Goal: Transaction & Acquisition: Purchase product/service

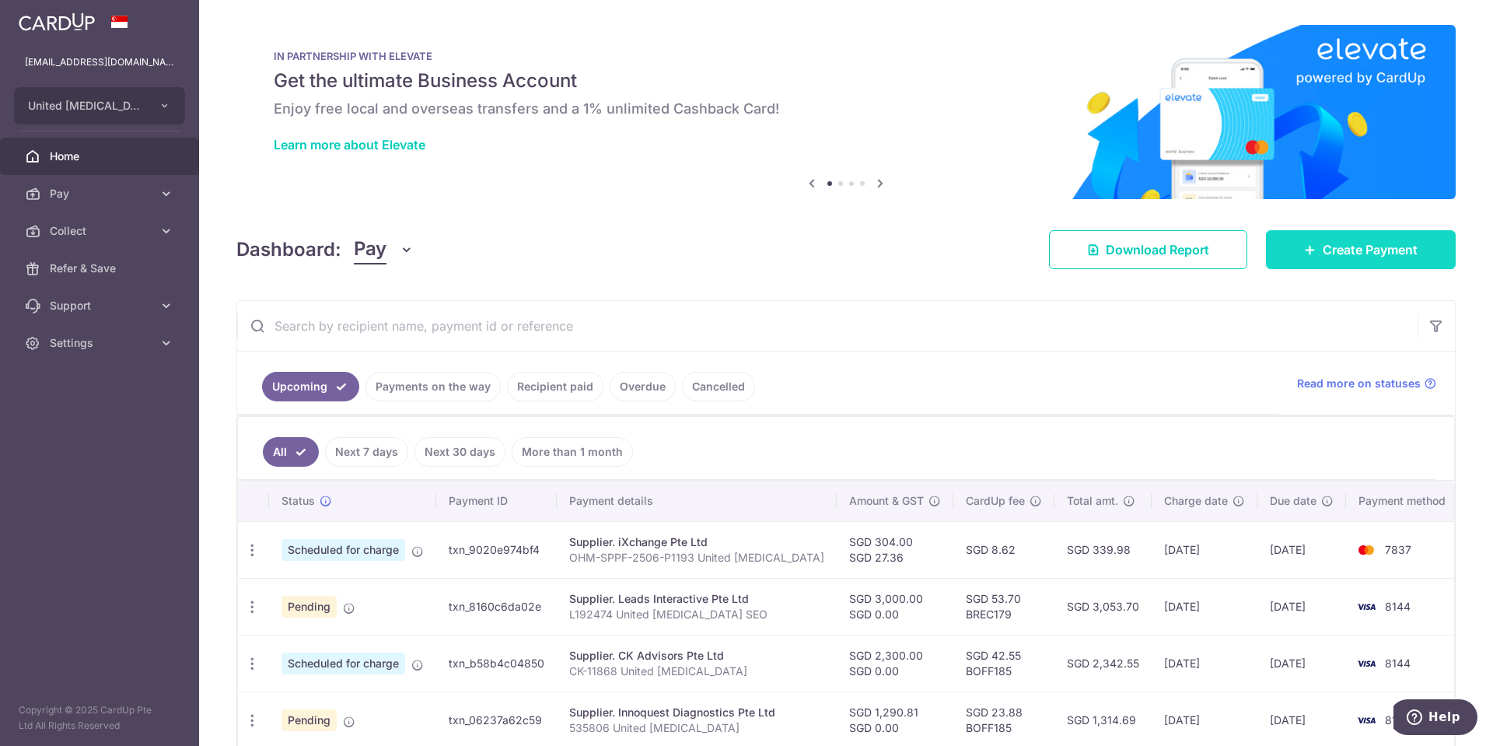
click at [1375, 250] on span "Create Payment" at bounding box center [1370, 249] width 95 height 19
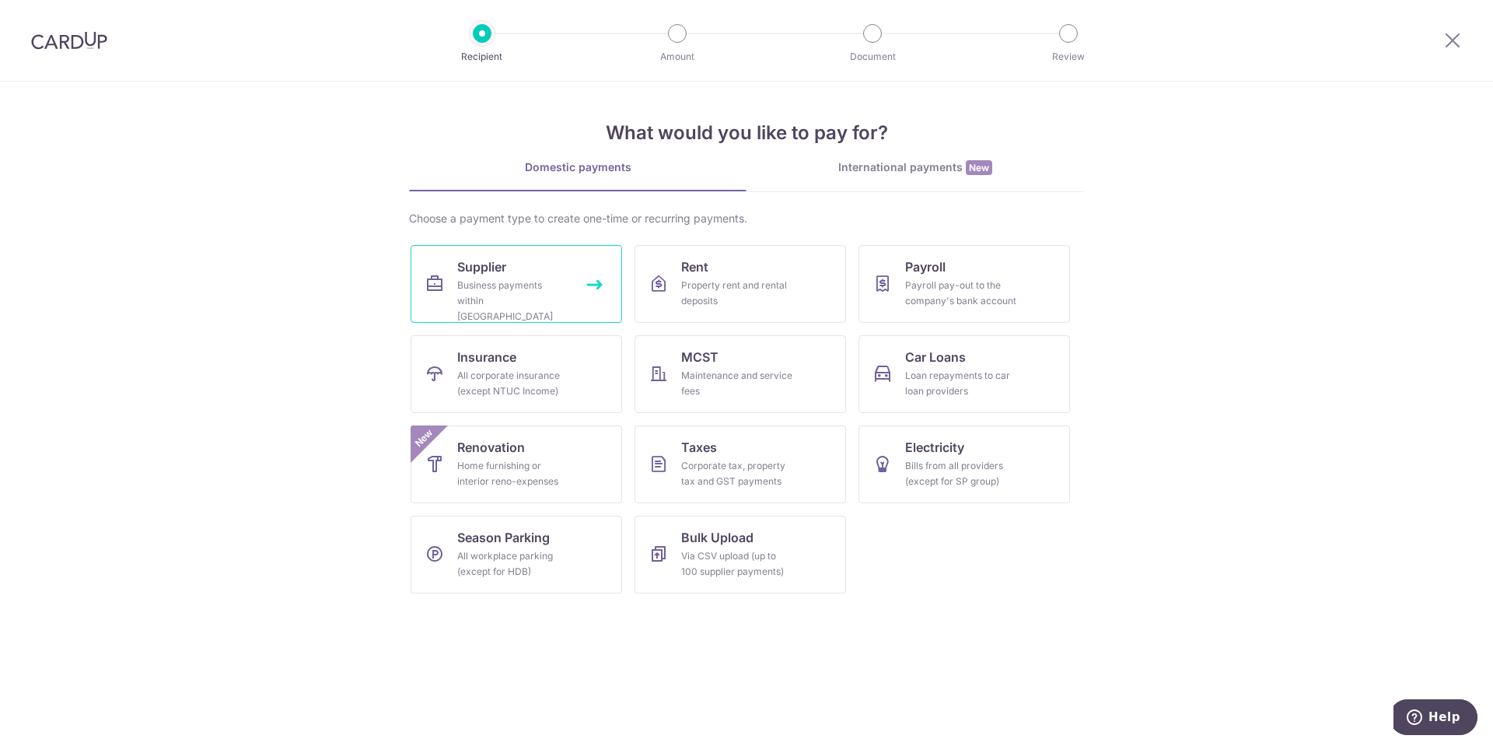
click at [538, 273] on link "Supplier Business payments within Singapore" at bounding box center [517, 284] width 212 height 78
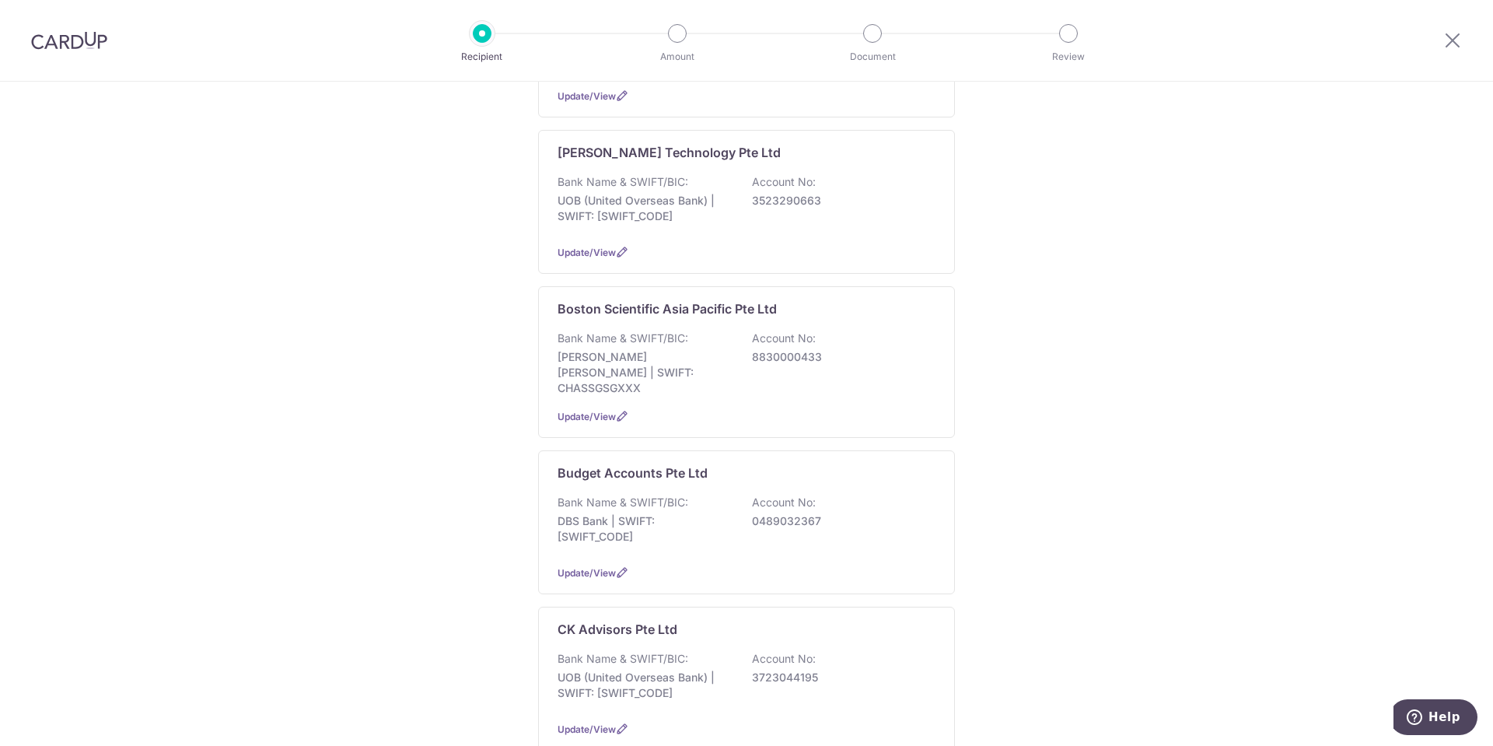
scroll to position [1633, 0]
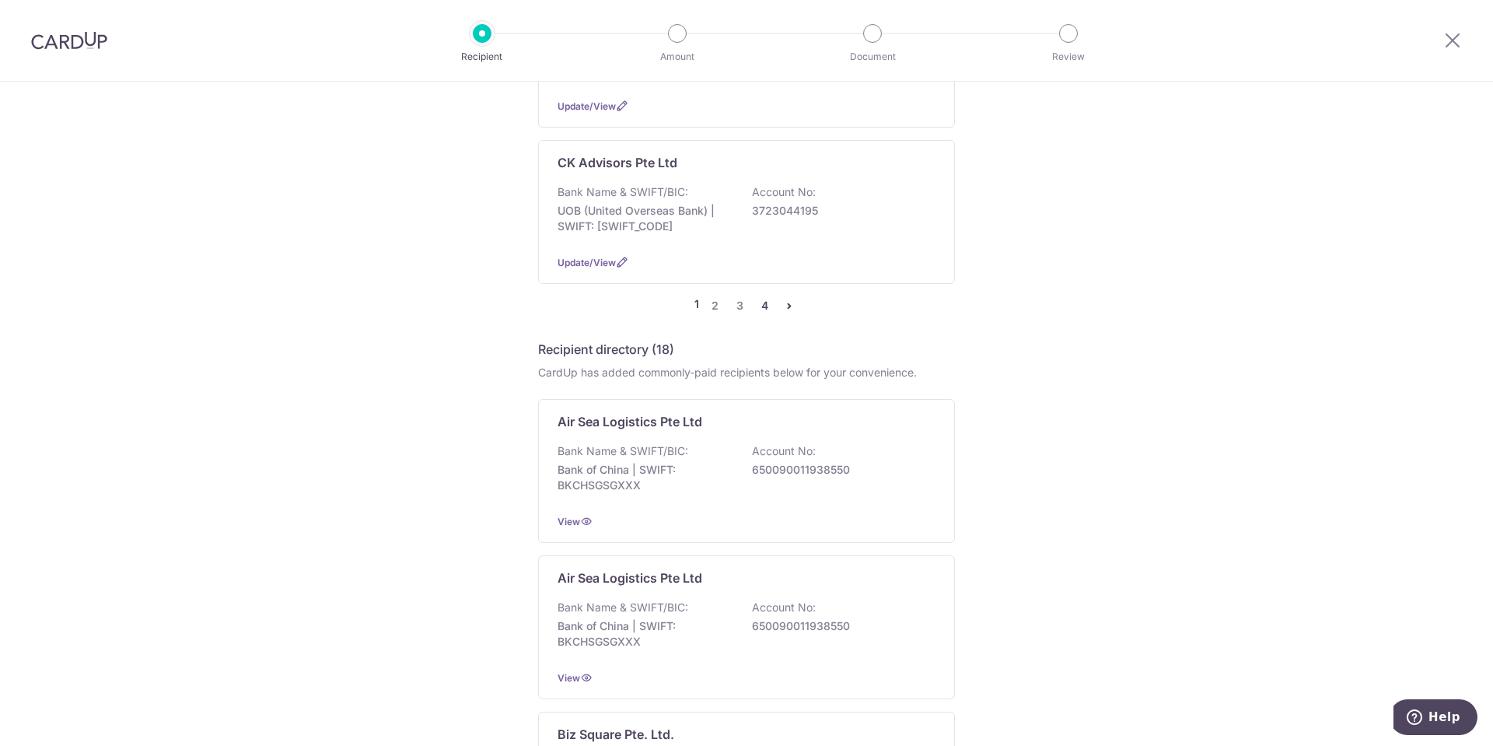
click at [763, 296] on link "4" at bounding box center [764, 305] width 19 height 19
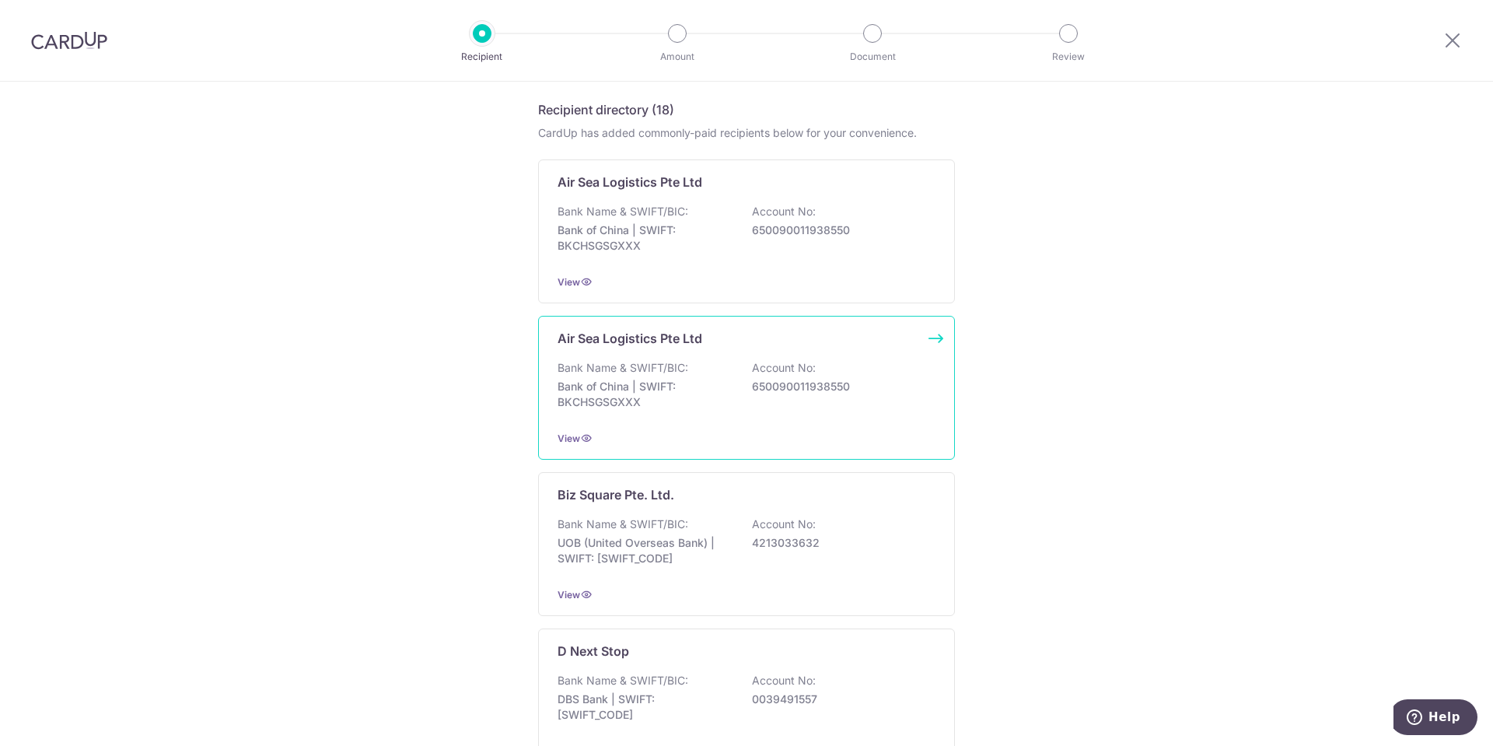
scroll to position [311, 0]
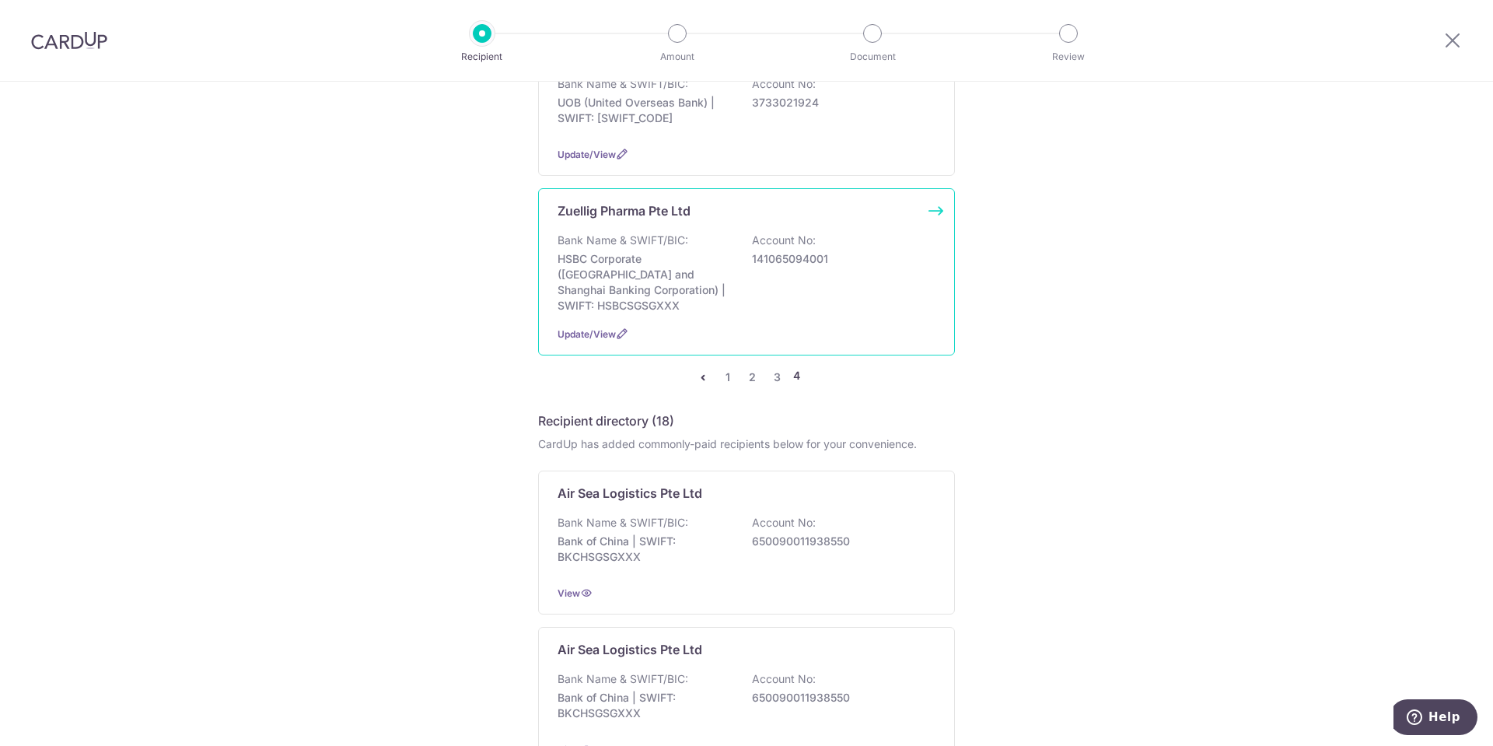
click at [633, 233] on p "Bank Name & SWIFT/BIC:" at bounding box center [623, 241] width 131 height 16
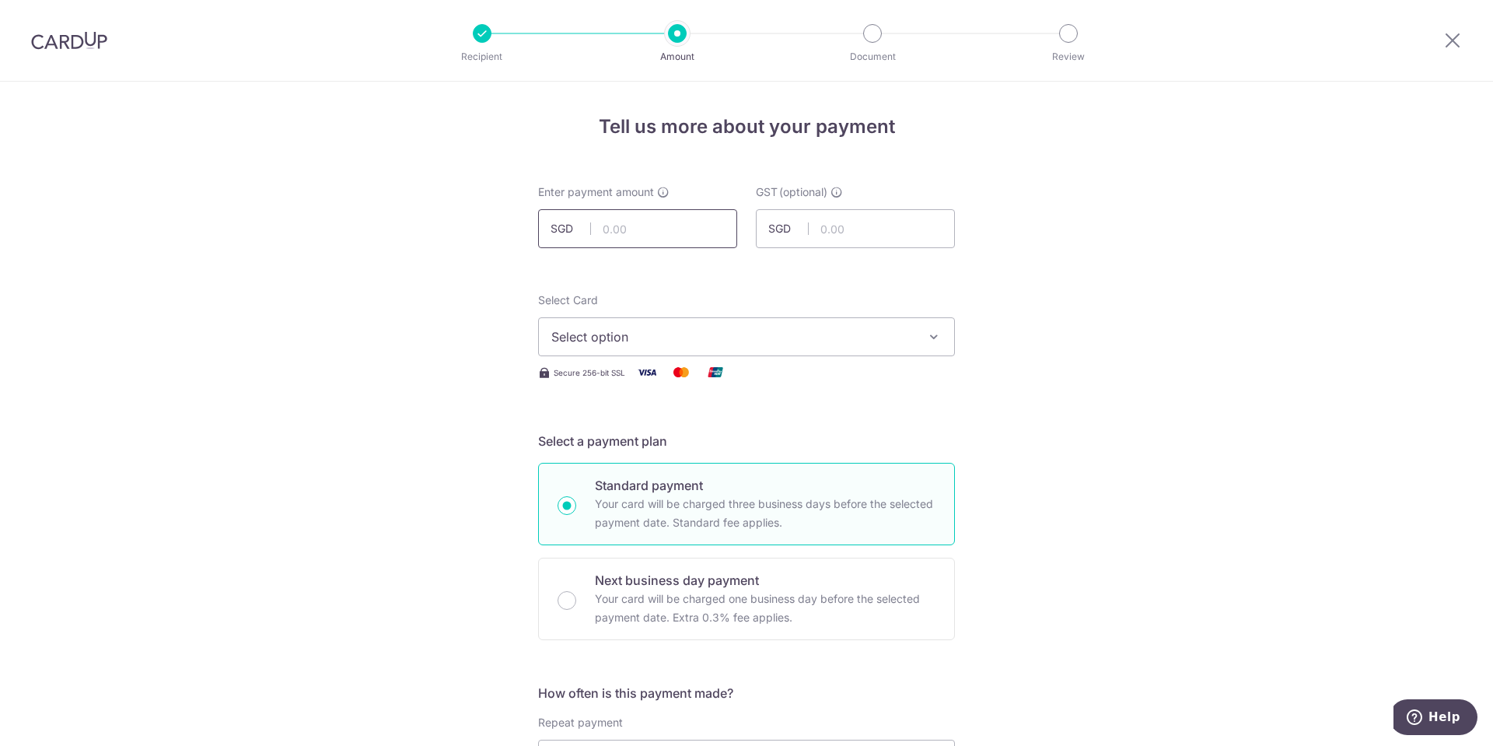
click at [658, 222] on input "text" at bounding box center [637, 228] width 199 height 39
type input "486.24"
type input "43.76"
click at [679, 334] on span "Select option" at bounding box center [732, 336] width 362 height 19
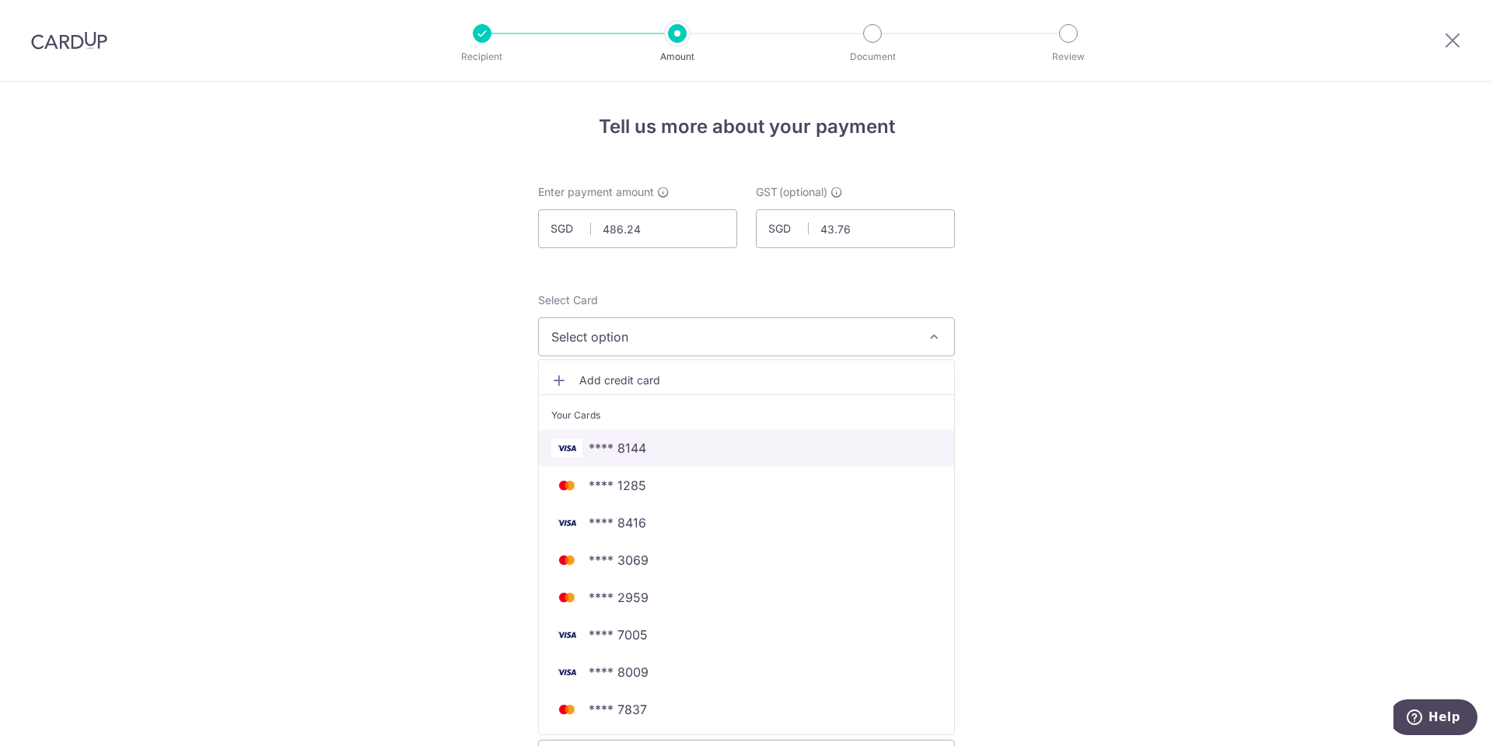
click at [668, 451] on span "**** 8144" at bounding box center [746, 448] width 390 height 19
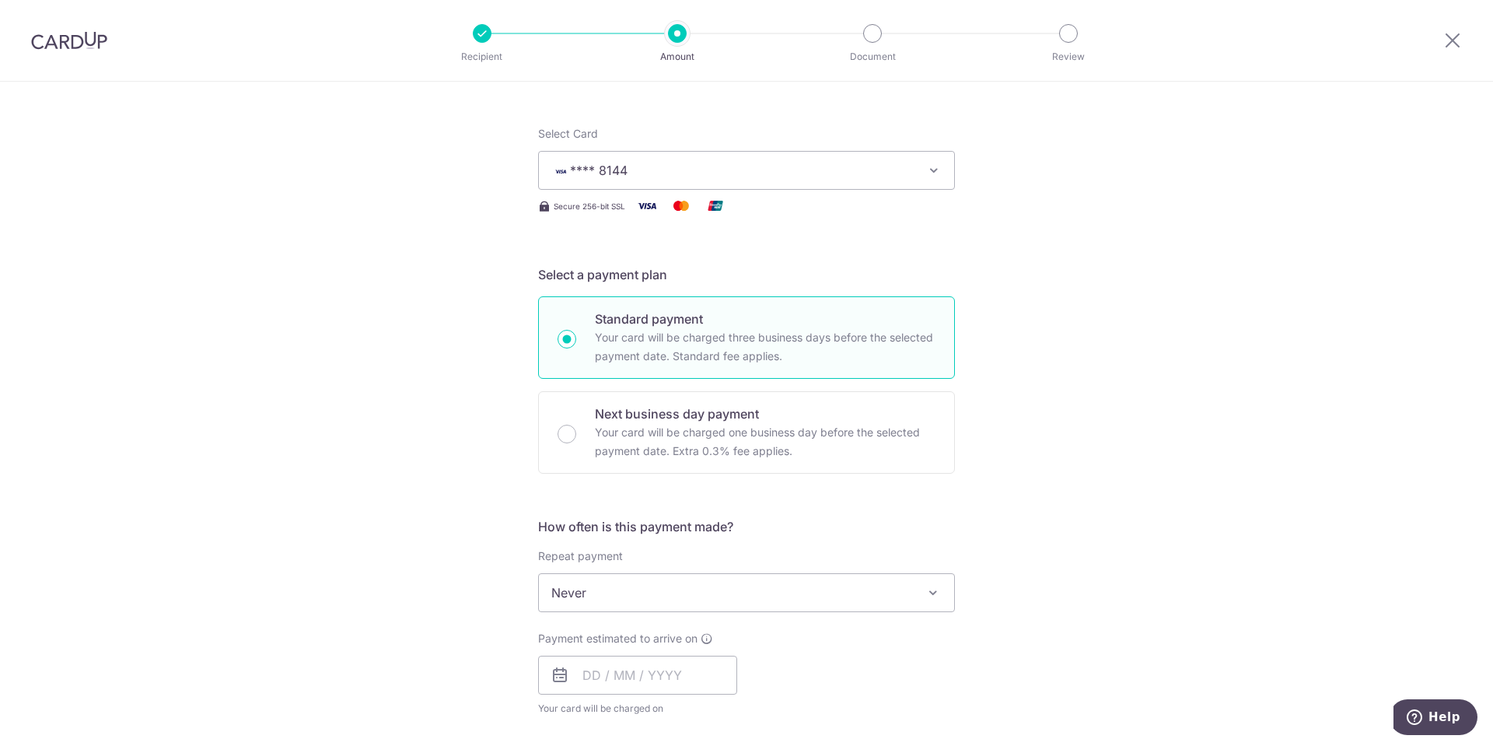
scroll to position [311, 0]
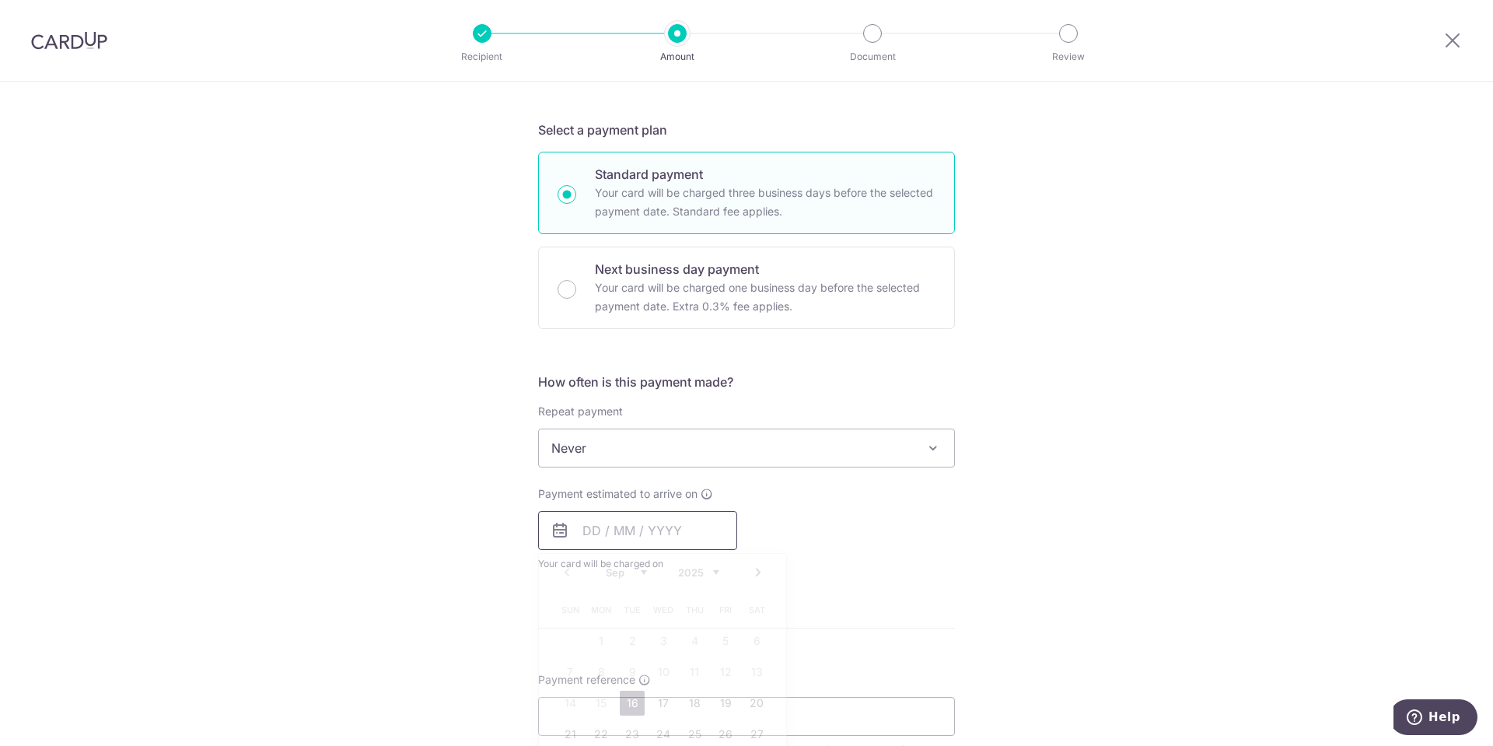
click at [641, 544] on input "text" at bounding box center [637, 530] width 199 height 39
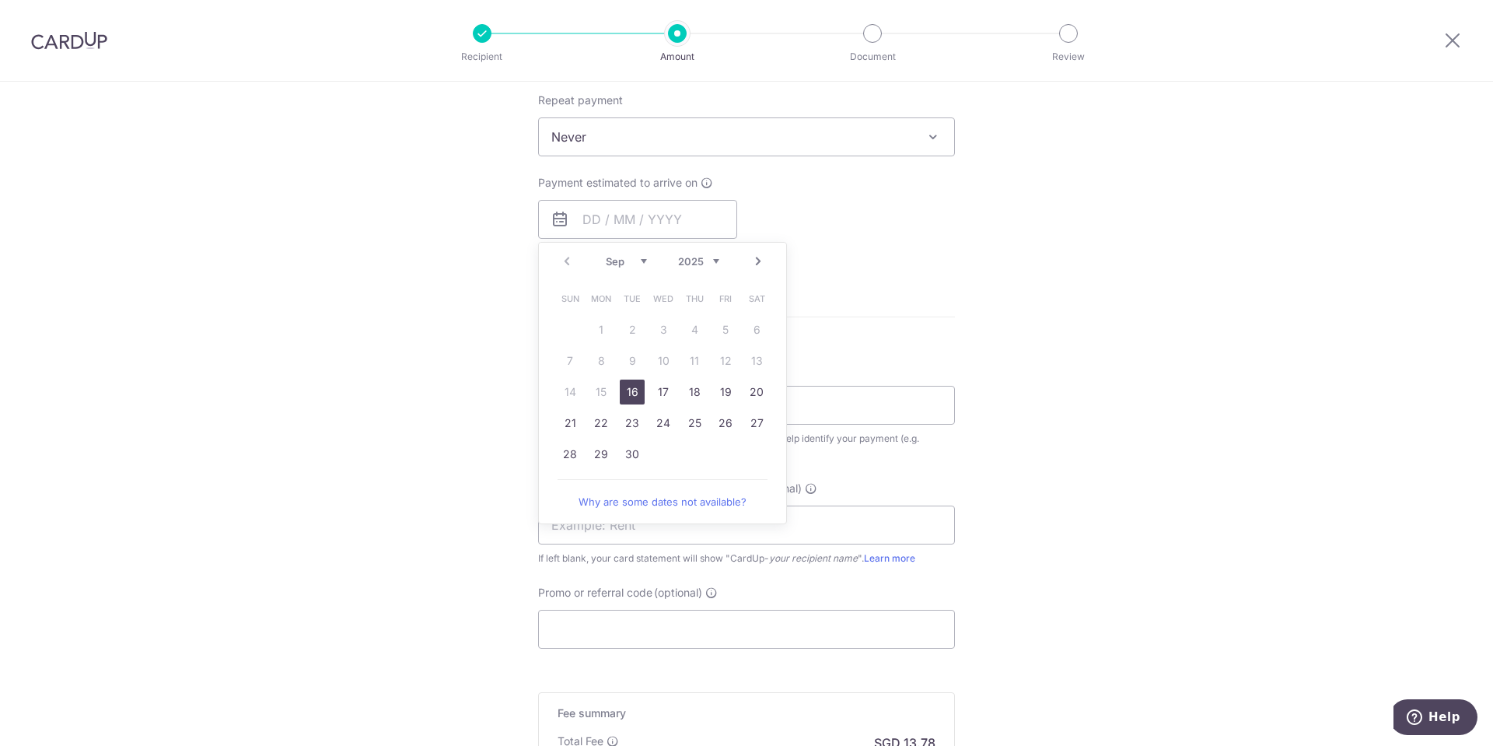
click at [757, 263] on link "Next" at bounding box center [758, 261] width 19 height 19
click at [668, 367] on link "8" at bounding box center [663, 360] width 25 height 25
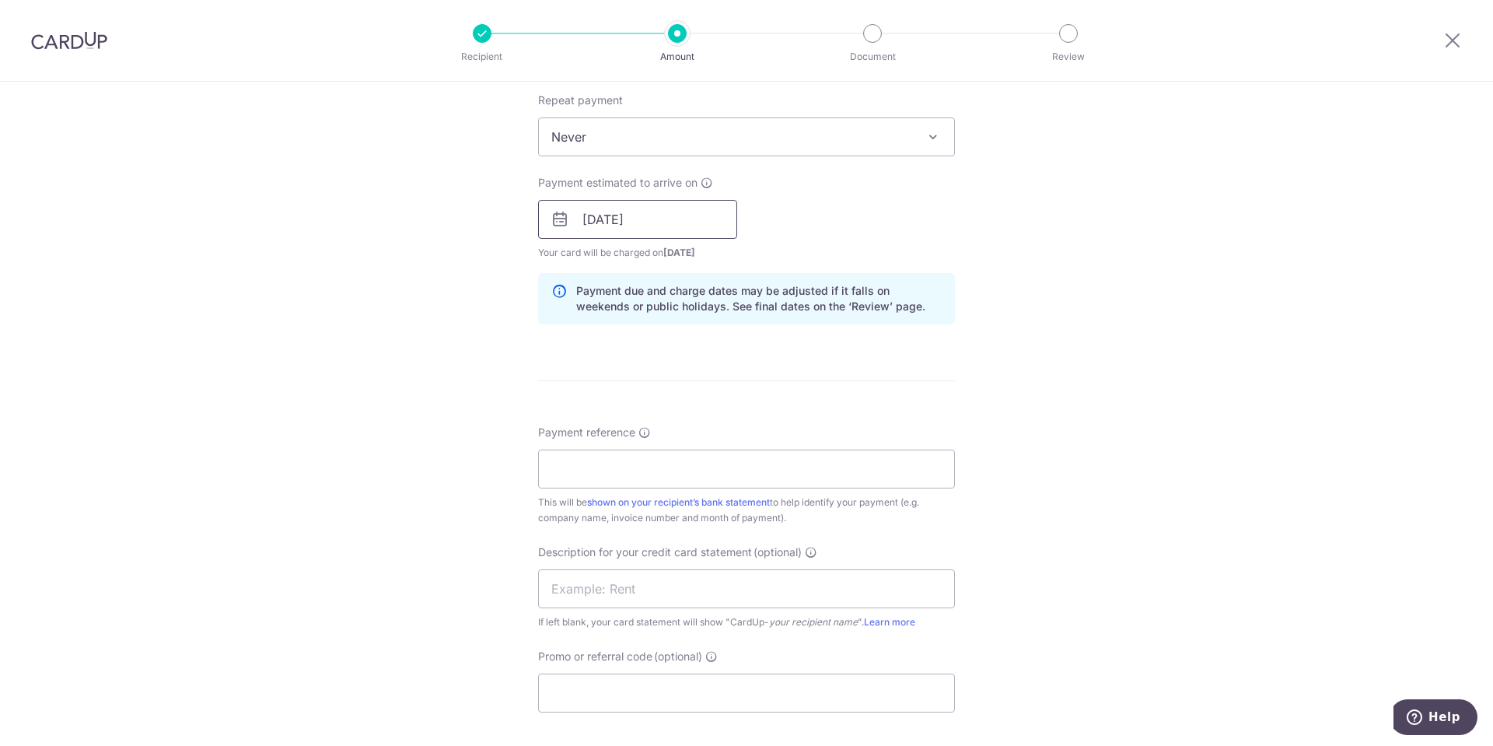
click at [681, 223] on input "08/10/2025" at bounding box center [637, 219] width 199 height 39
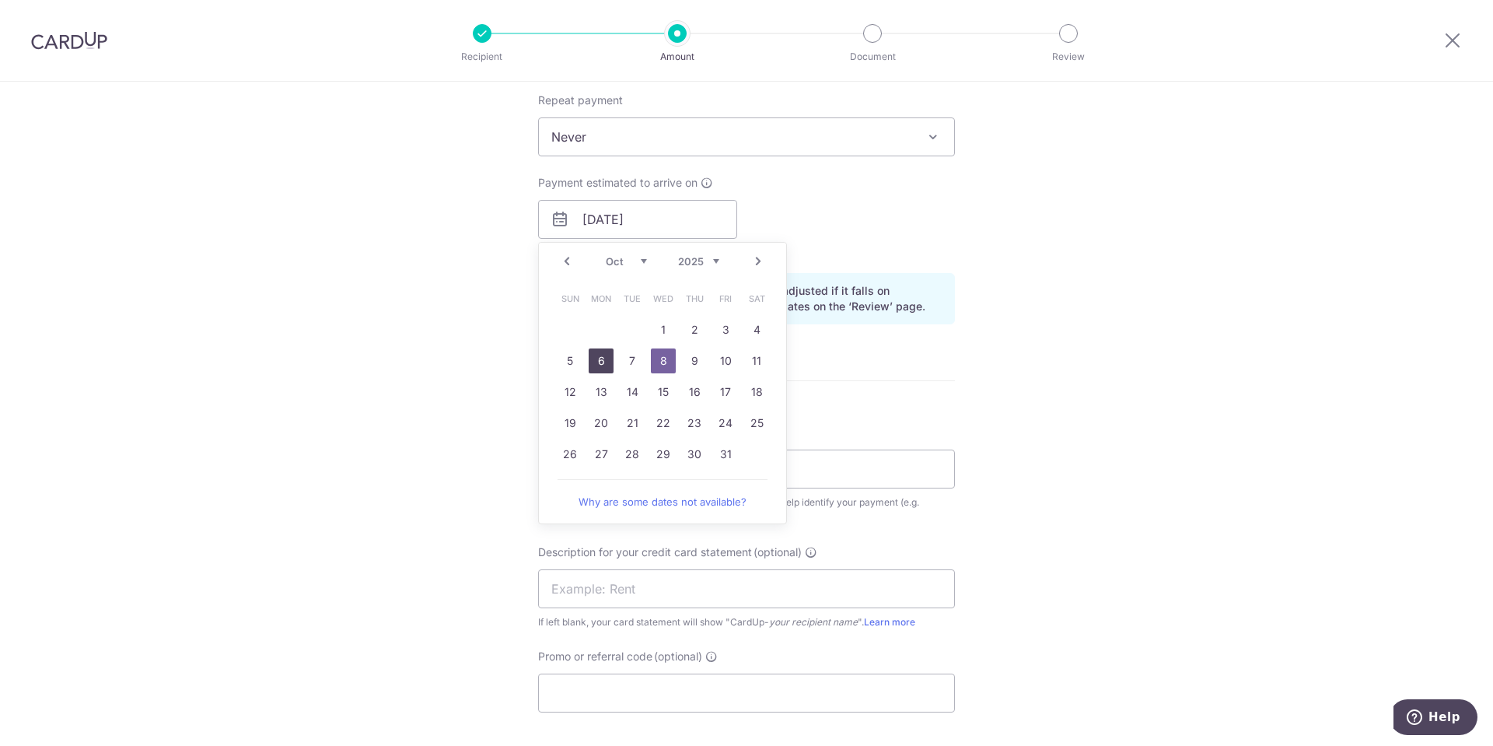
click at [593, 355] on link "6" at bounding box center [601, 360] width 25 height 25
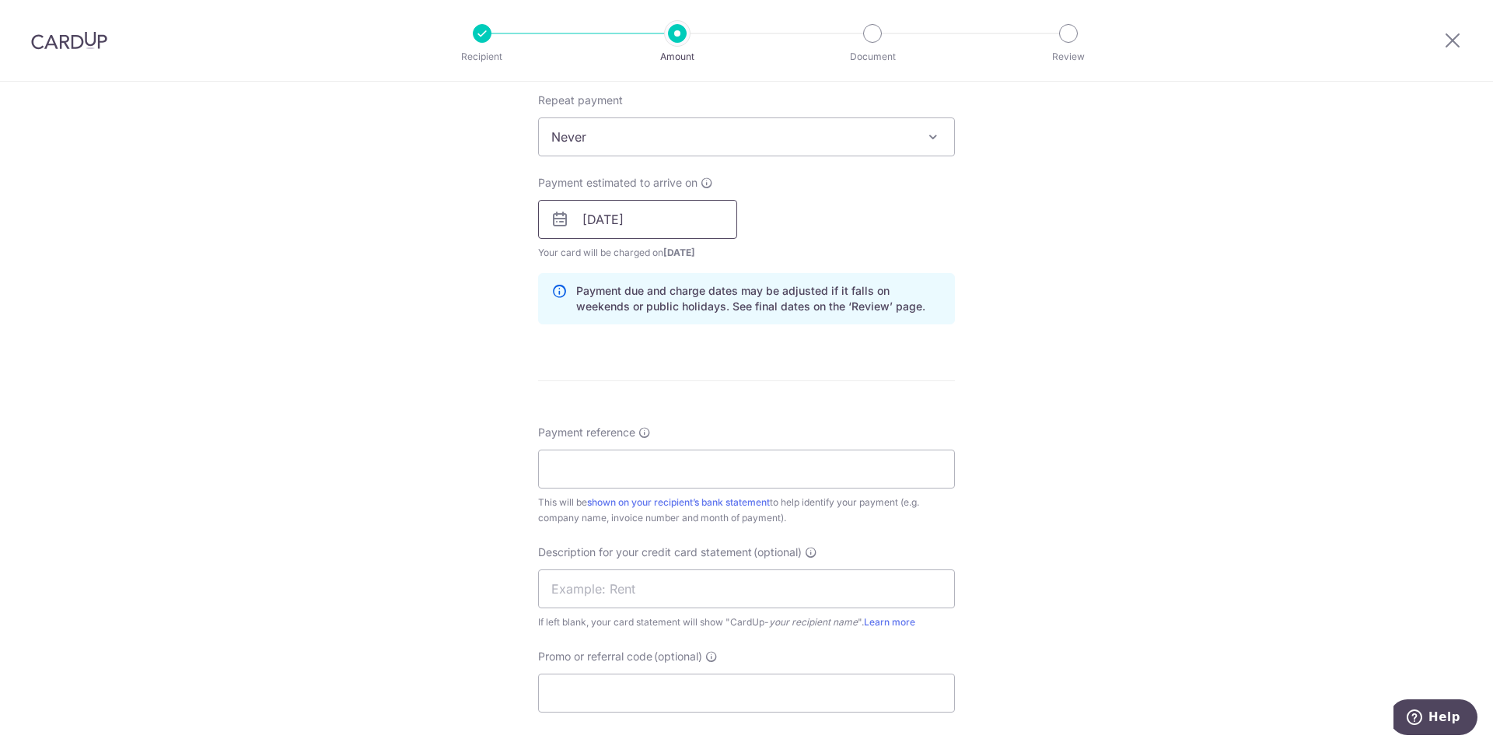
click at [691, 228] on input "06/10/2025" at bounding box center [637, 219] width 199 height 39
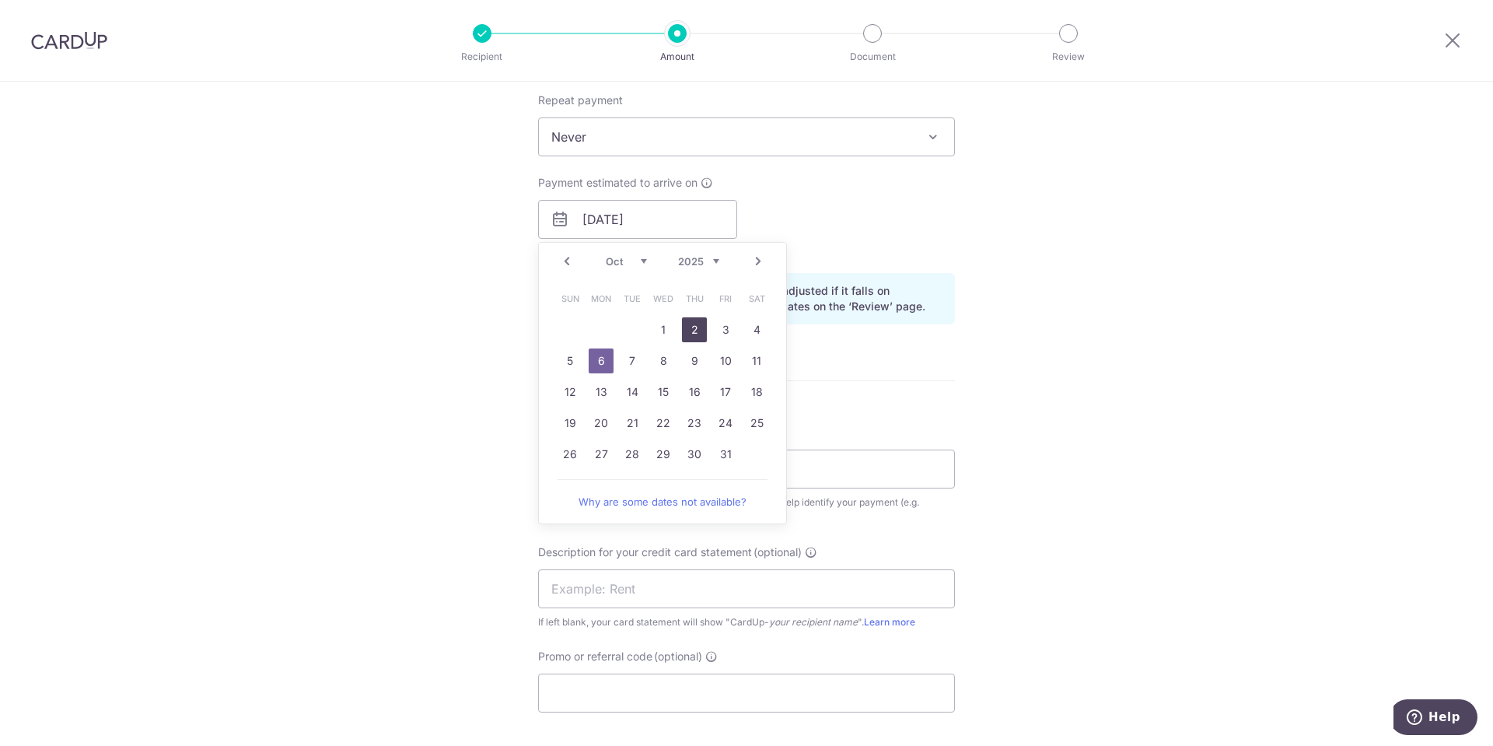
click at [686, 329] on link "2" at bounding box center [694, 329] width 25 height 25
type input "[DATE]"
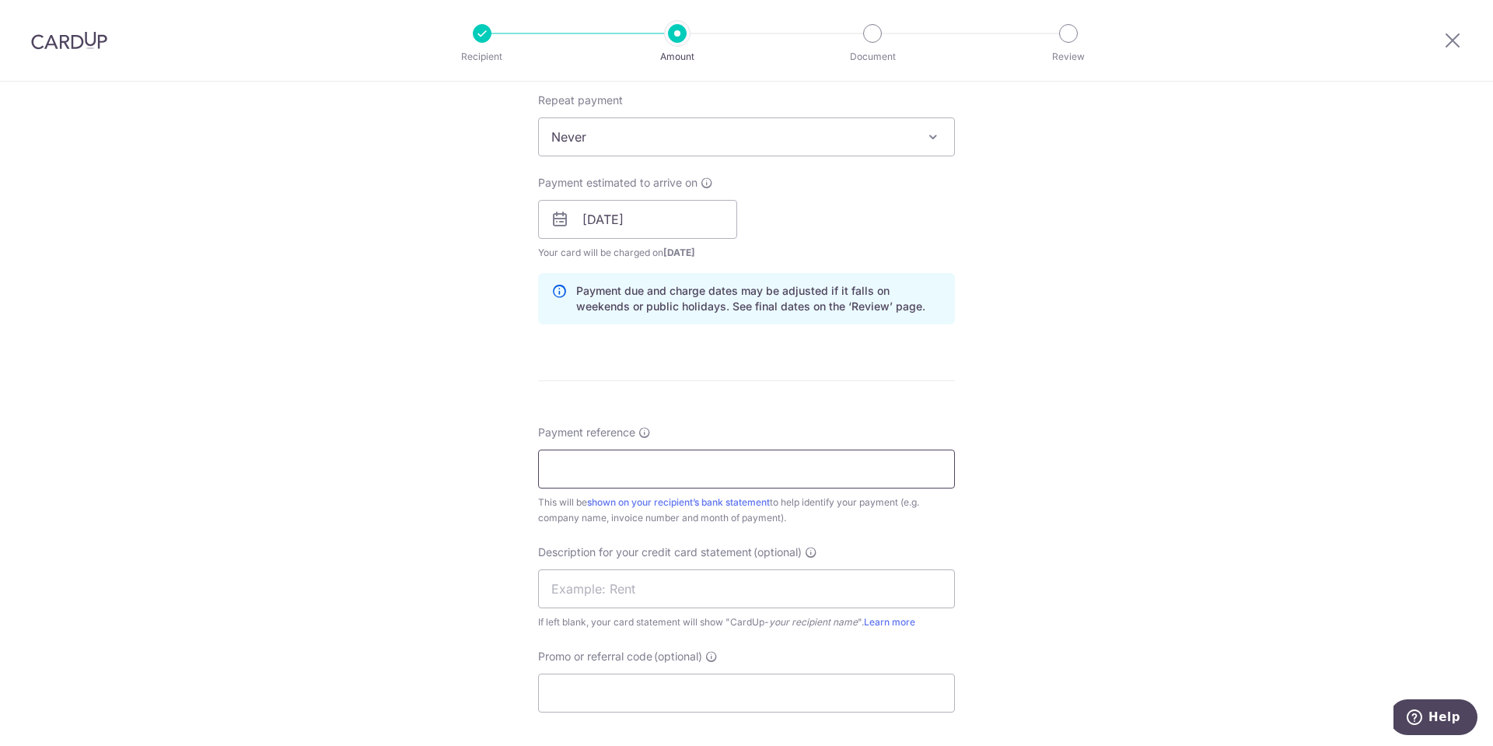
click at [618, 467] on input "Payment reference" at bounding box center [746, 469] width 417 height 39
type input "1087148380 30473742 United [MEDICAL_DATA]"
click at [689, 606] on input "text" at bounding box center [746, 588] width 417 height 39
type input "Clinic CUp Zuel"
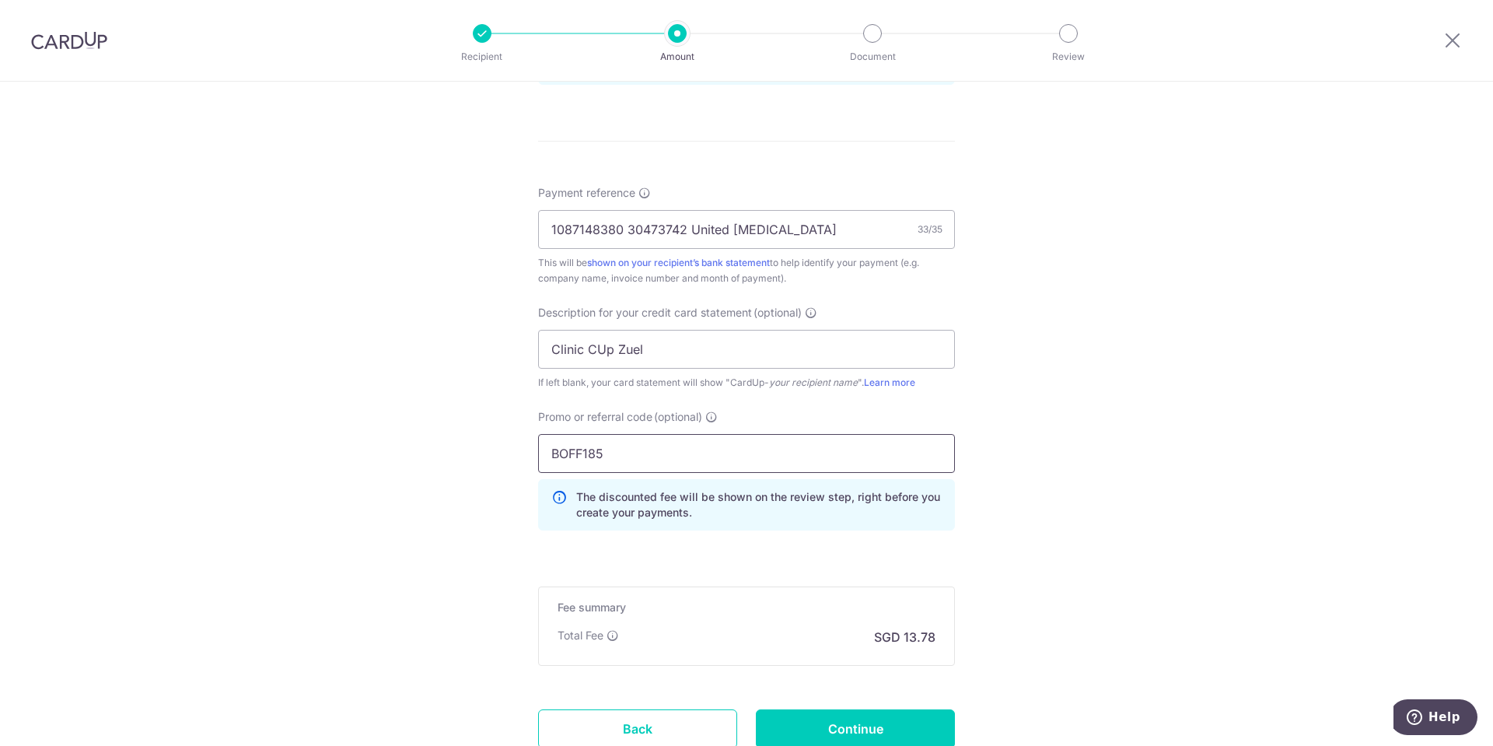
scroll to position [933, 0]
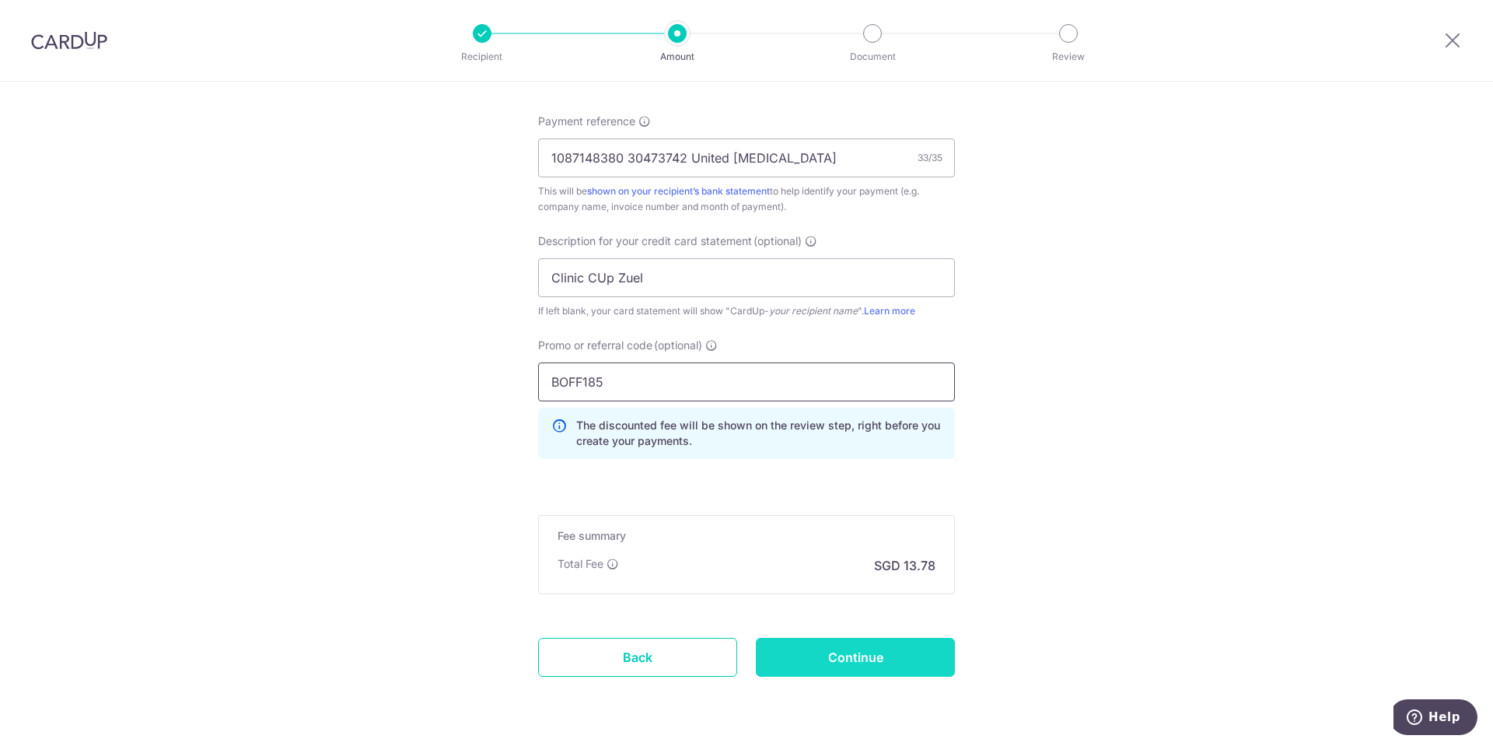
type input "BOFF185"
click at [845, 645] on input "Continue" at bounding box center [855, 657] width 199 height 39
type input "Create Schedule"
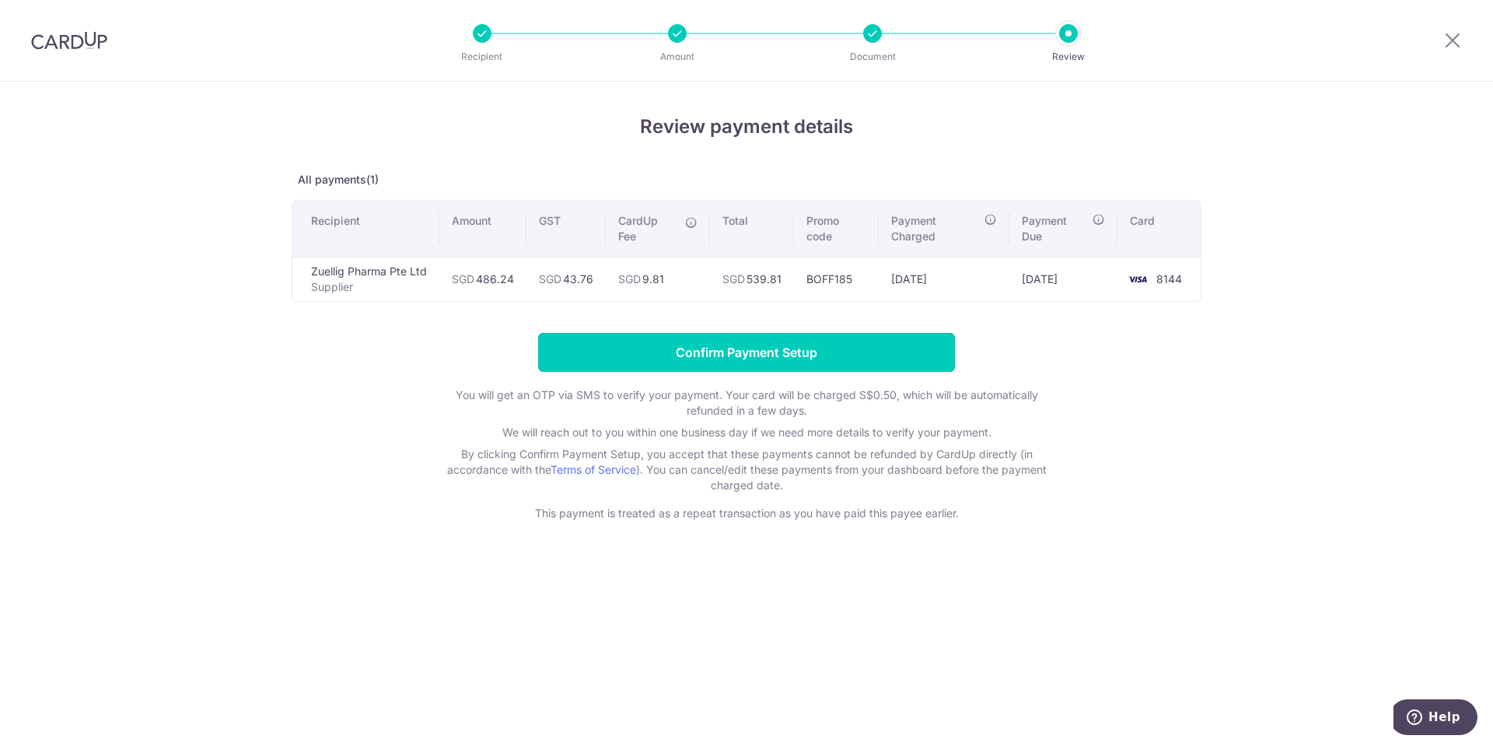
click at [700, 356] on input "Confirm Payment Setup" at bounding box center [746, 352] width 417 height 39
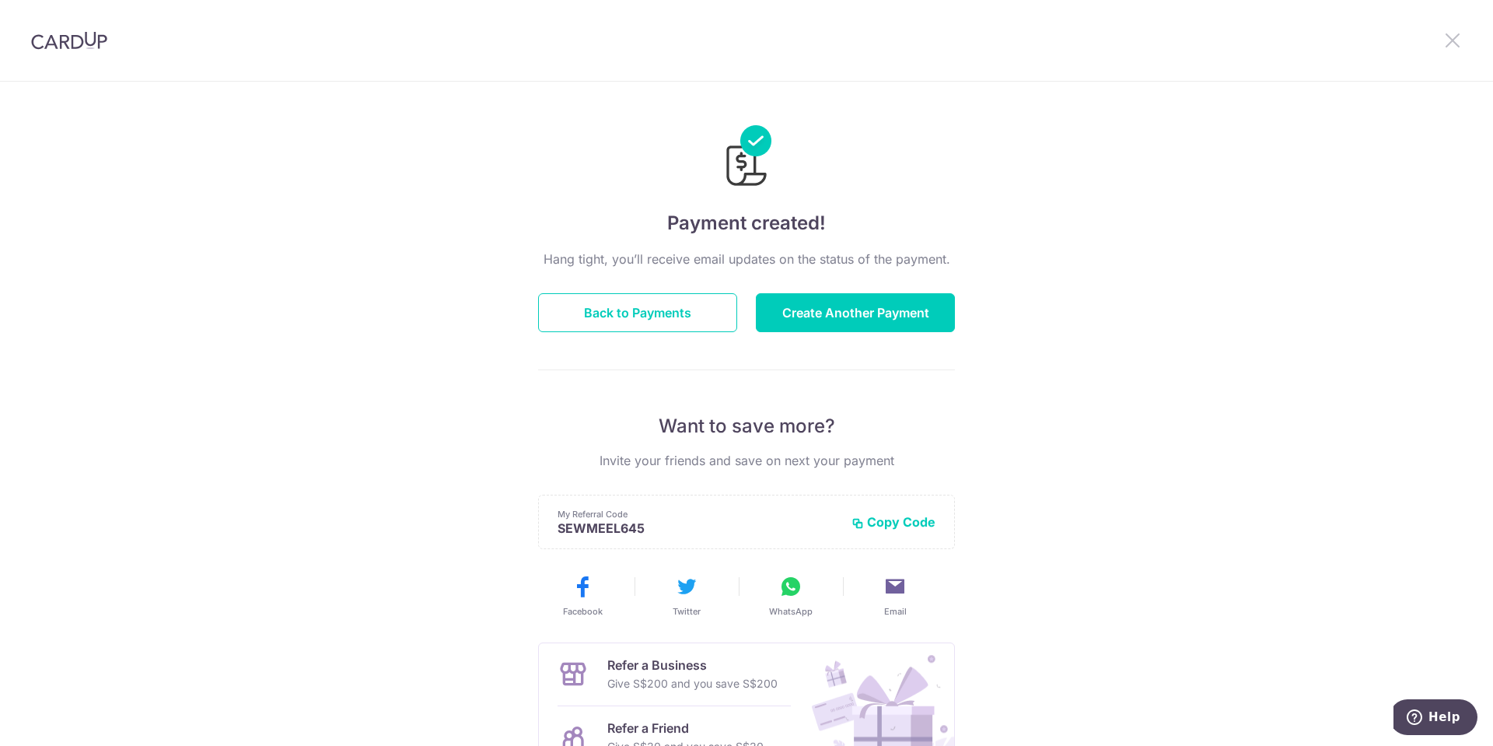
click at [1448, 40] on icon at bounding box center [1453, 39] width 19 height 19
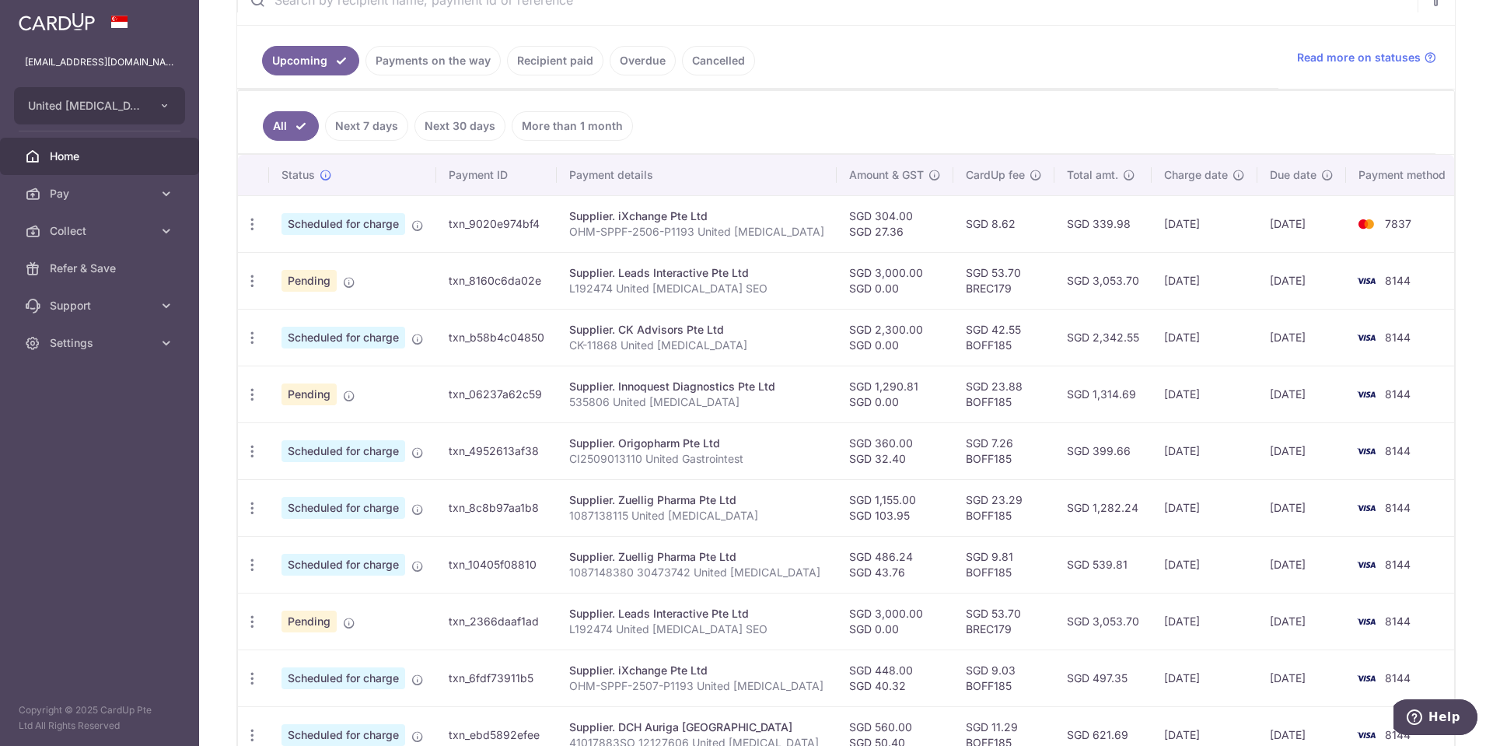
scroll to position [389, 0]
